Goal: Book appointment/travel/reservation

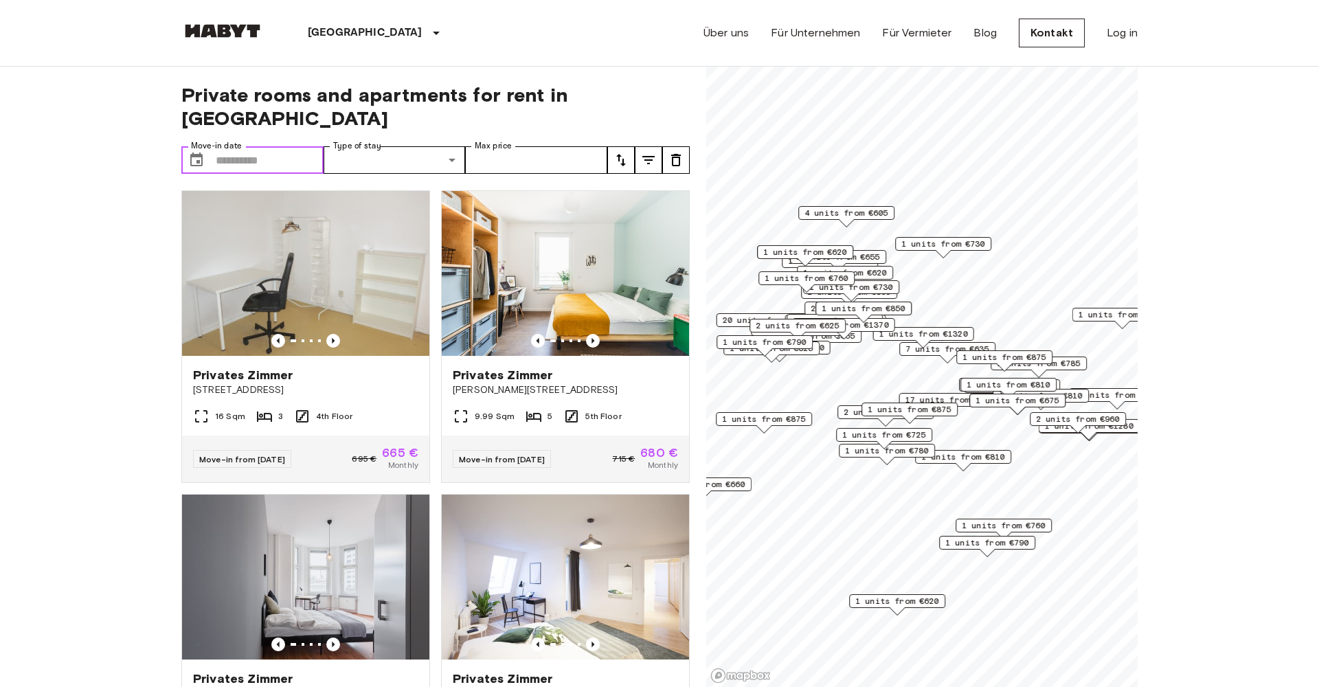
click at [249, 146] on input "Move-in date" at bounding box center [270, 159] width 108 height 27
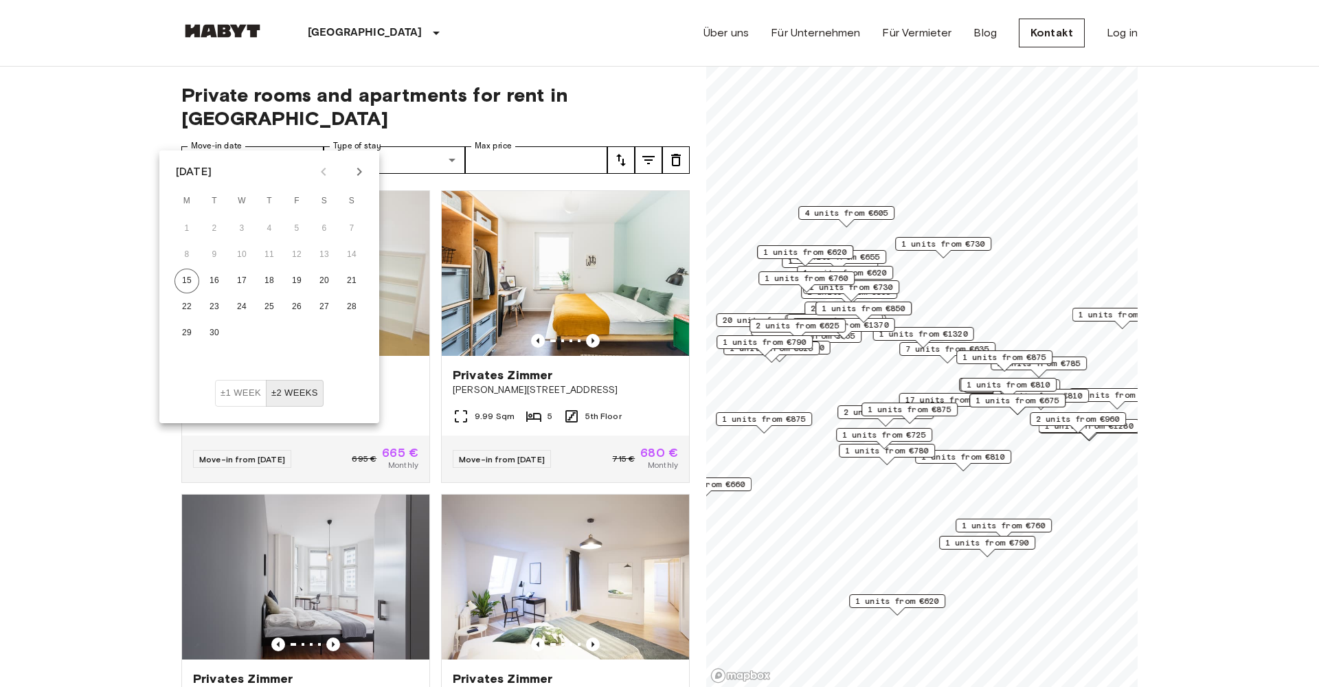
click at [356, 170] on icon "Next month" at bounding box center [359, 171] width 16 height 16
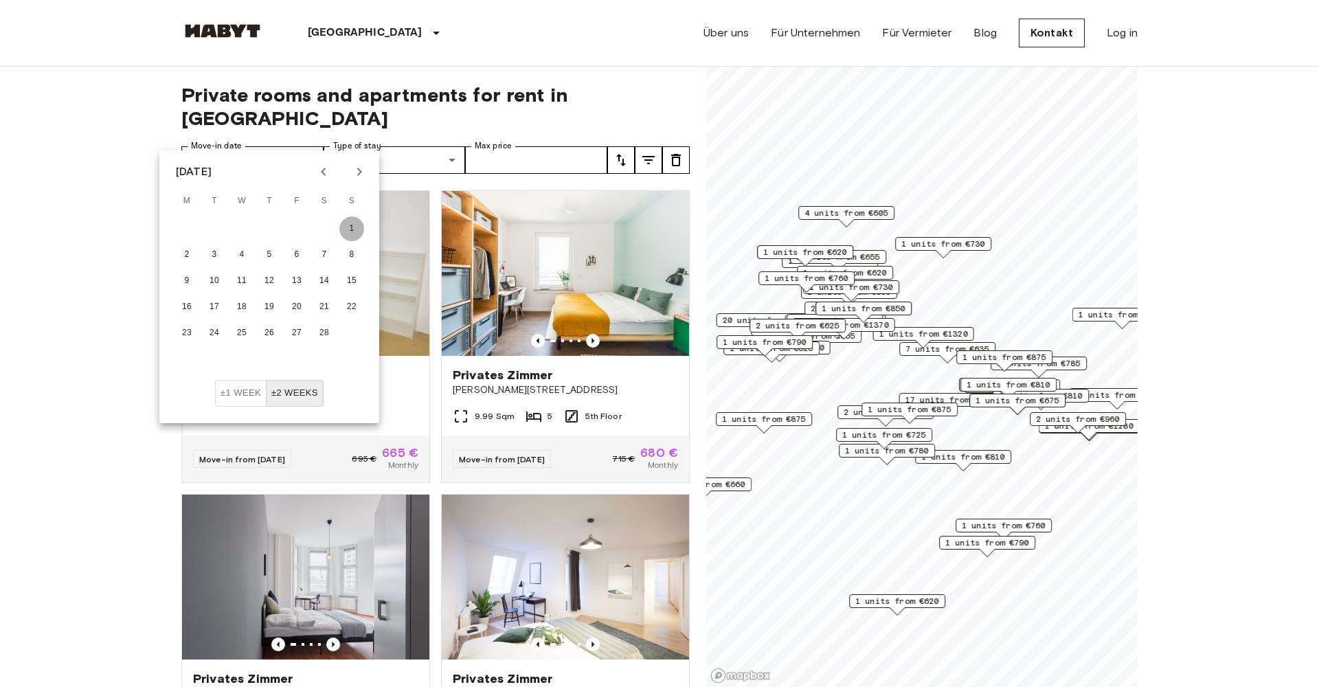
click at [350, 224] on button "1" at bounding box center [351, 228] width 25 height 25
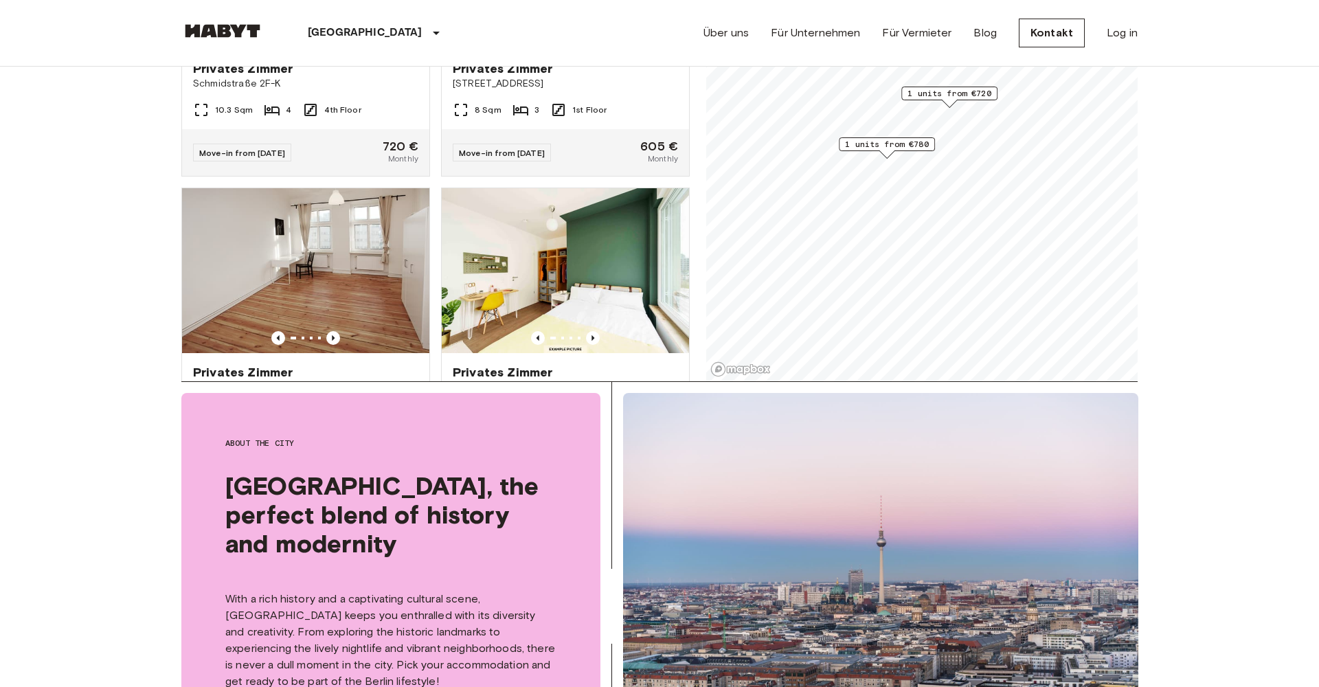
scroll to position [308, 0]
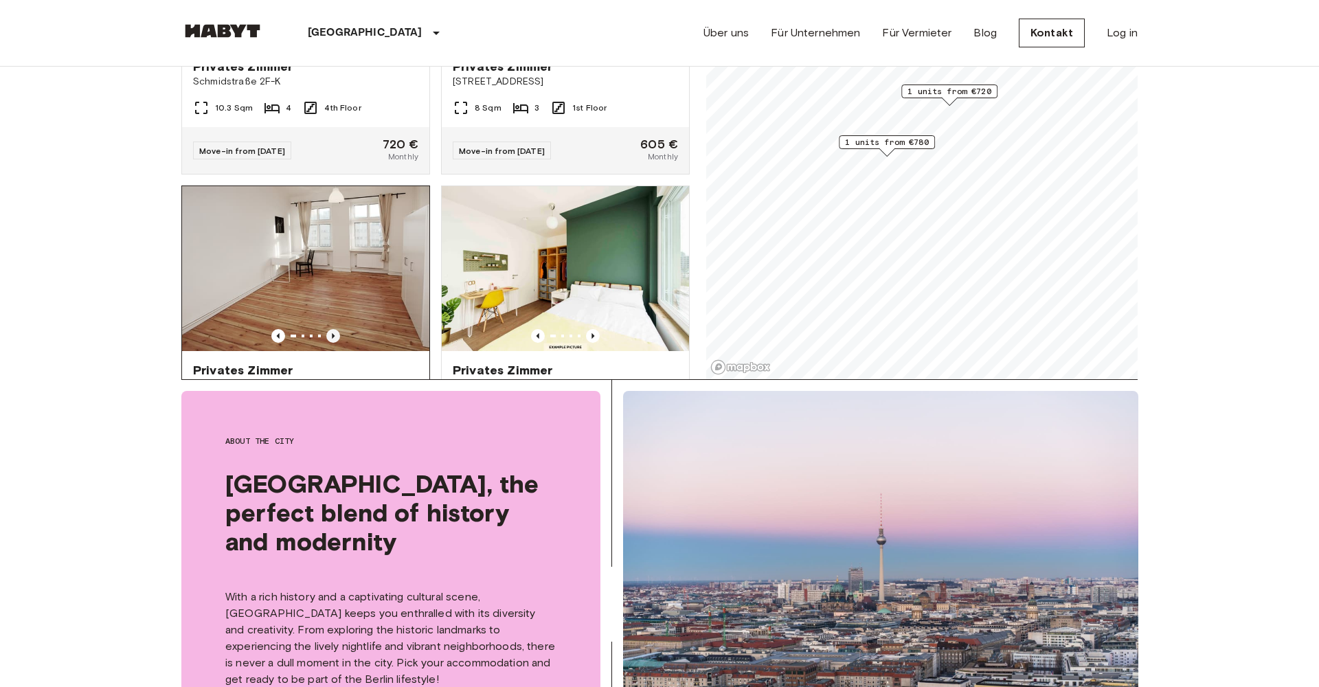
click at [330, 329] on icon "Previous image" at bounding box center [333, 336] width 14 height 14
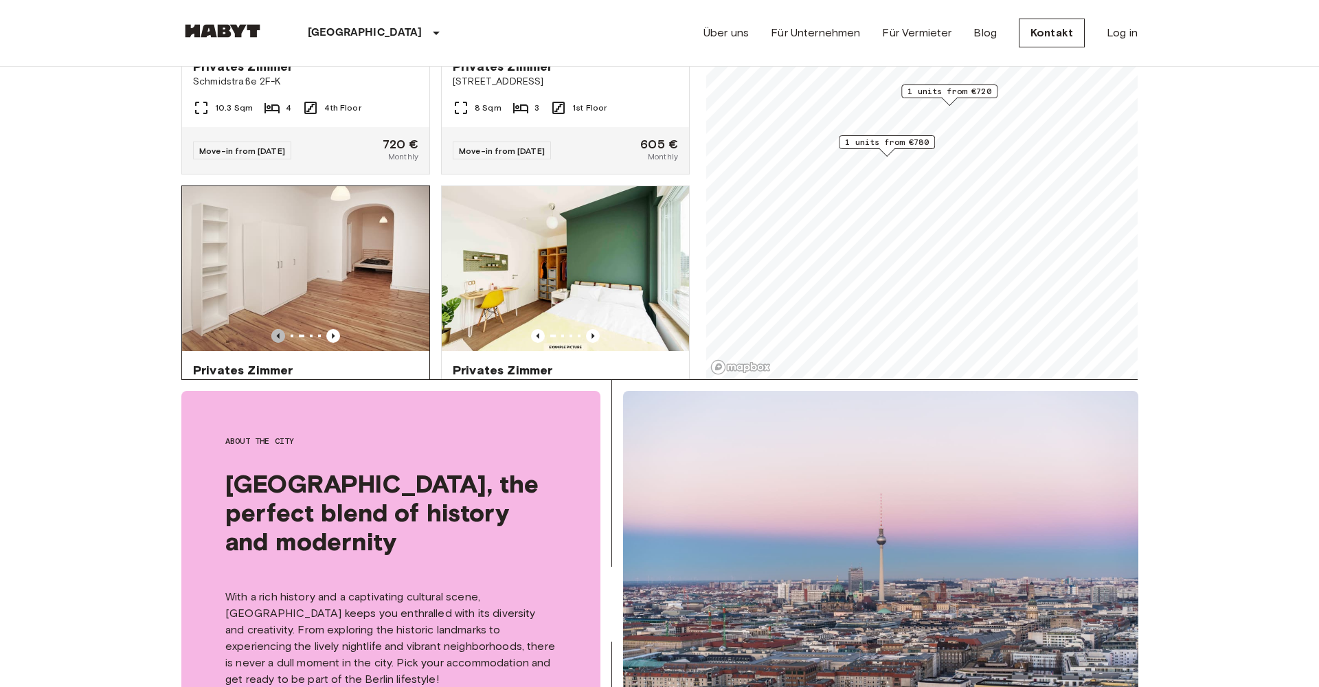
drag, startPoint x: 276, startPoint y: 313, endPoint x: 232, endPoint y: 306, distance: 44.6
click at [276, 329] on icon "Previous image" at bounding box center [278, 336] width 14 height 14
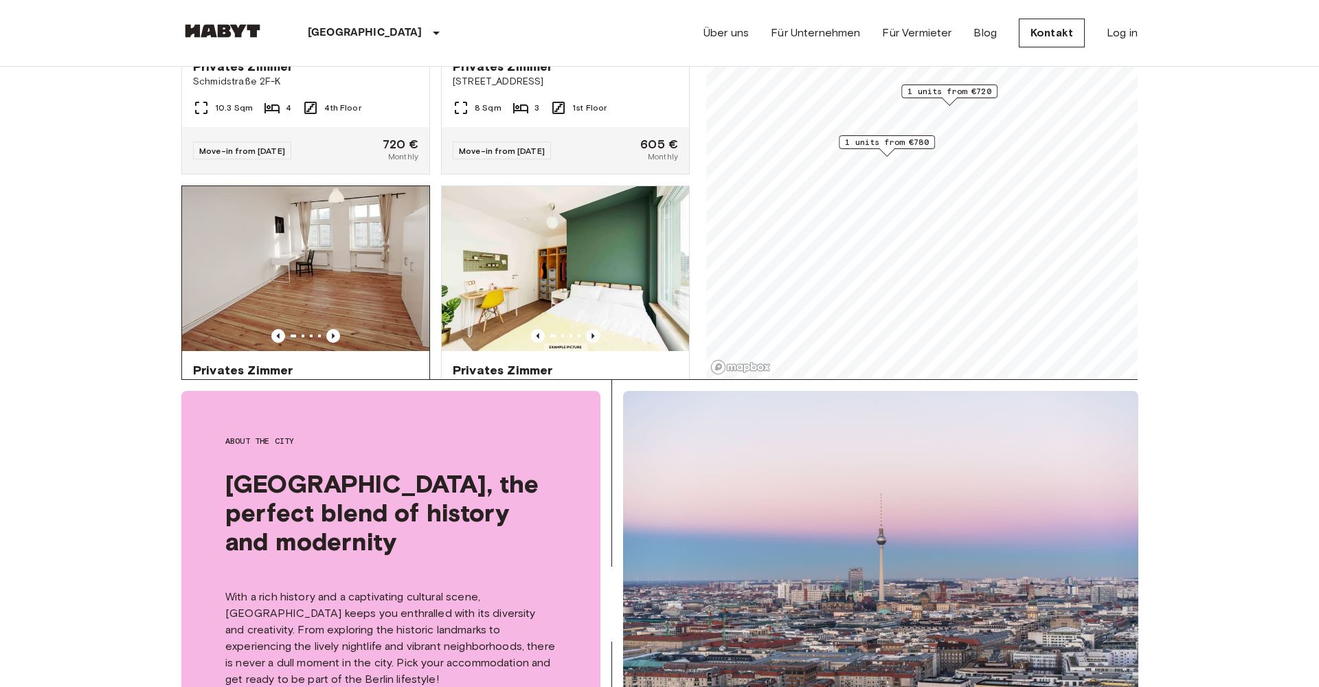
click at [308, 230] on img at bounding box center [305, 268] width 247 height 165
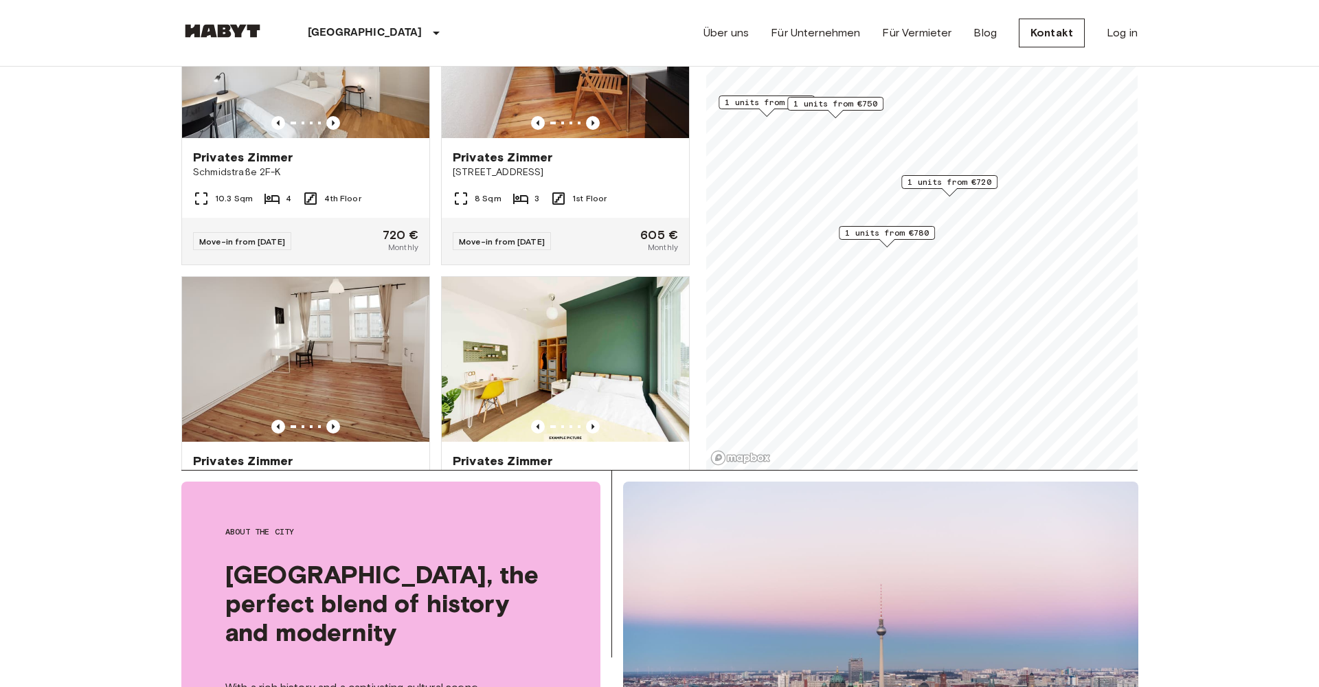
scroll to position [216, 0]
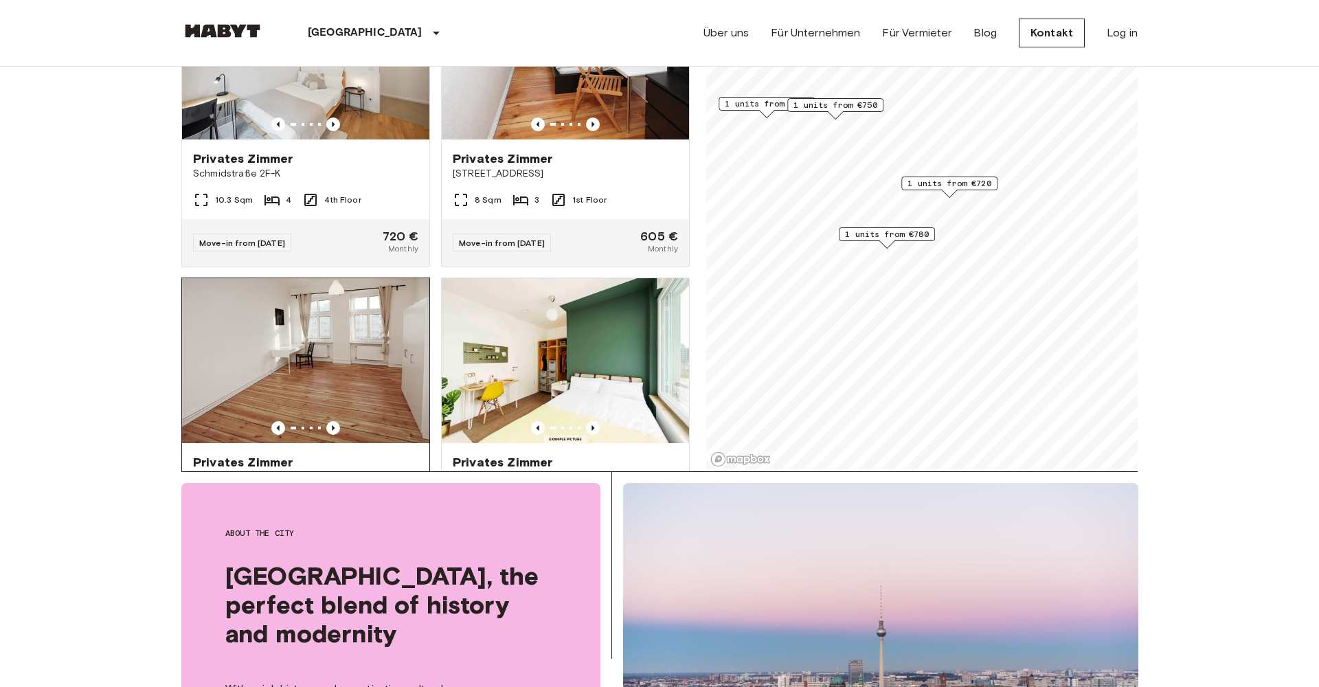
click at [340, 372] on img at bounding box center [305, 360] width 247 height 165
click at [258, 470] on span "Mehringdamm 38" at bounding box center [305, 477] width 225 height 14
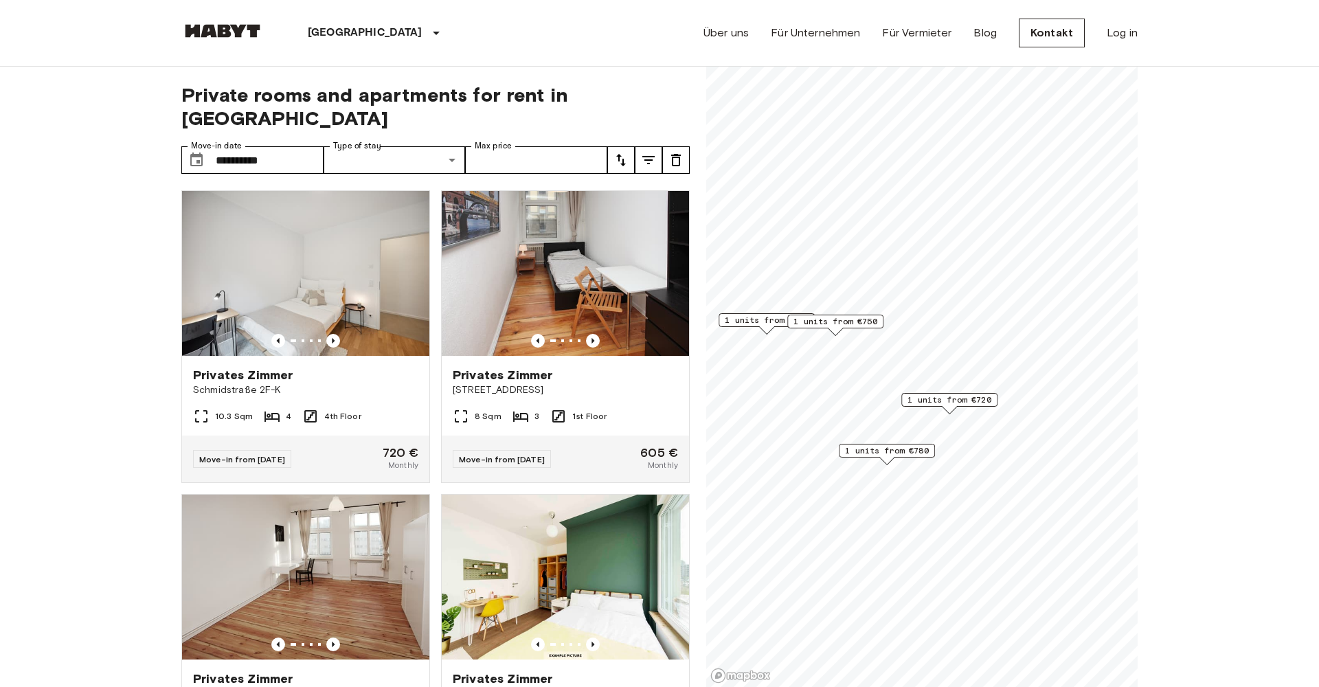
scroll to position [0, 0]
click at [273, 146] on input "**********" at bounding box center [270, 159] width 108 height 27
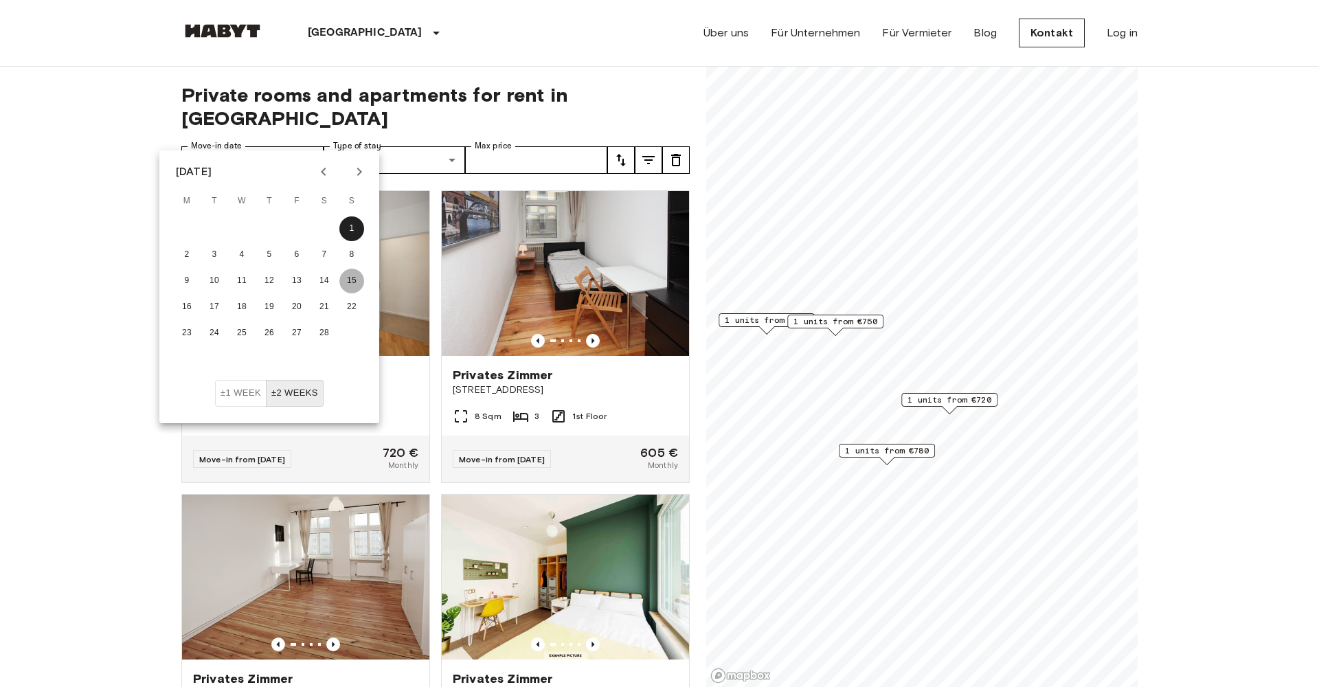
click at [351, 280] on button "15" at bounding box center [351, 281] width 25 height 25
type input "**********"
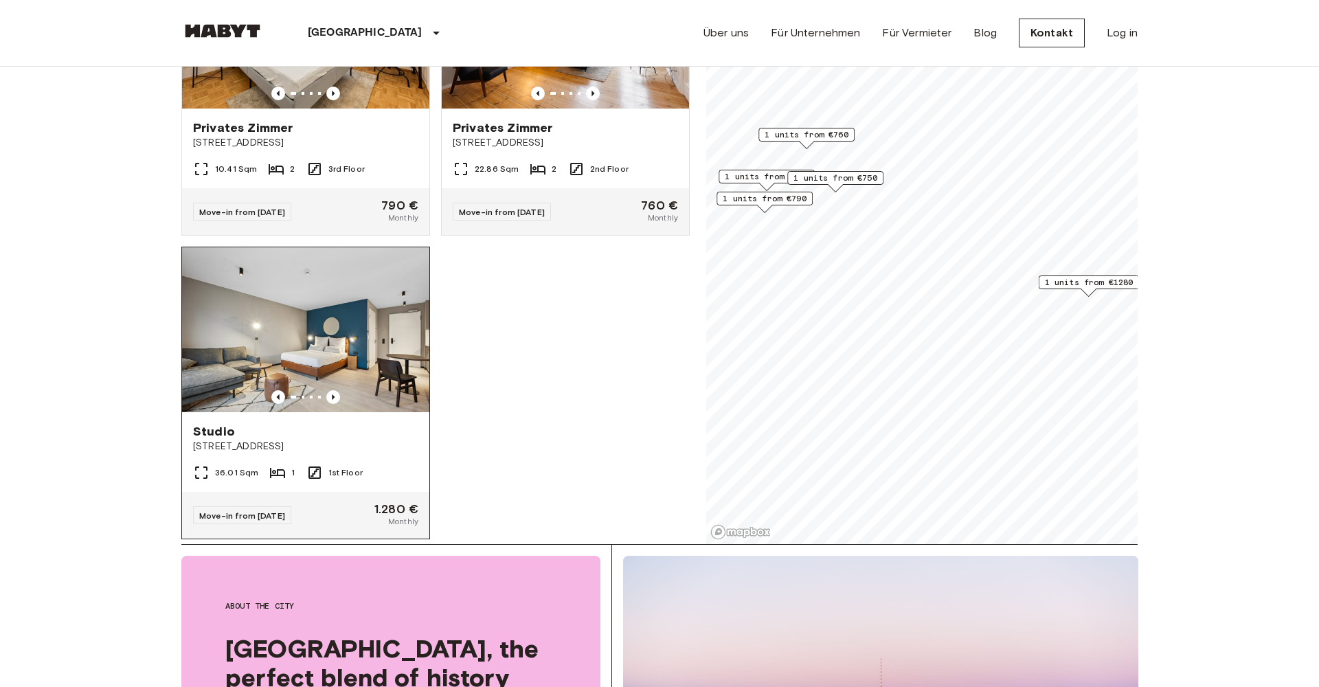
scroll to position [407, 0]
